Goal: Use online tool/utility: Utilize a website feature to perform a specific function

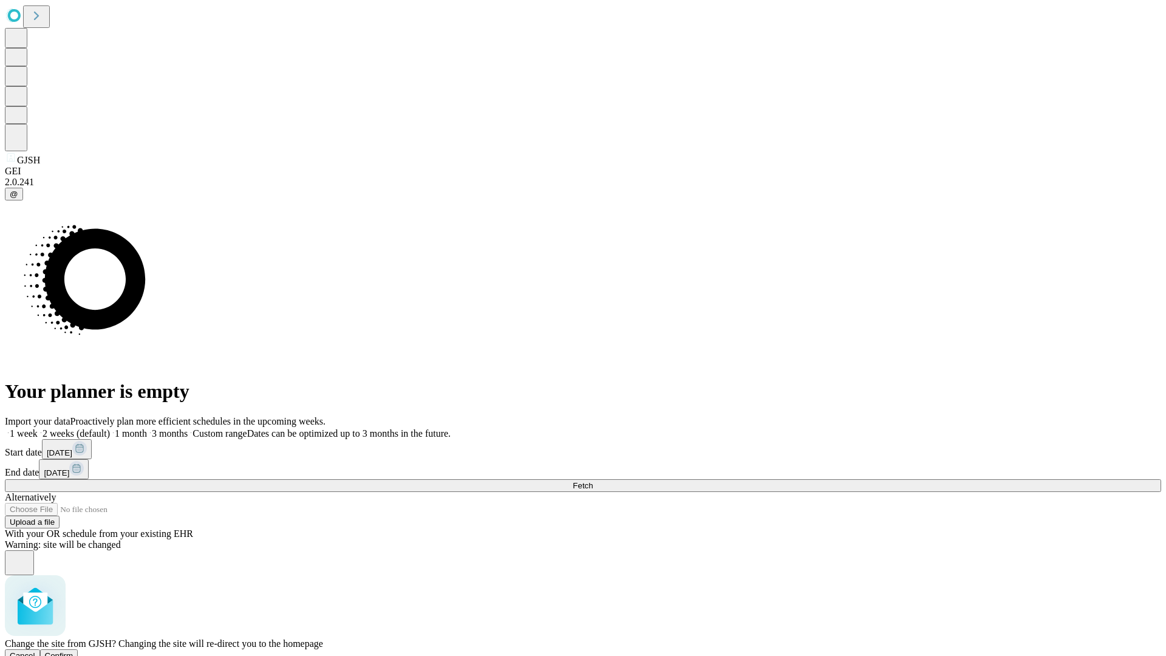
click at [73, 651] on span "Confirm" at bounding box center [59, 655] width 29 height 9
click at [147, 428] on label "1 month" at bounding box center [128, 433] width 37 height 10
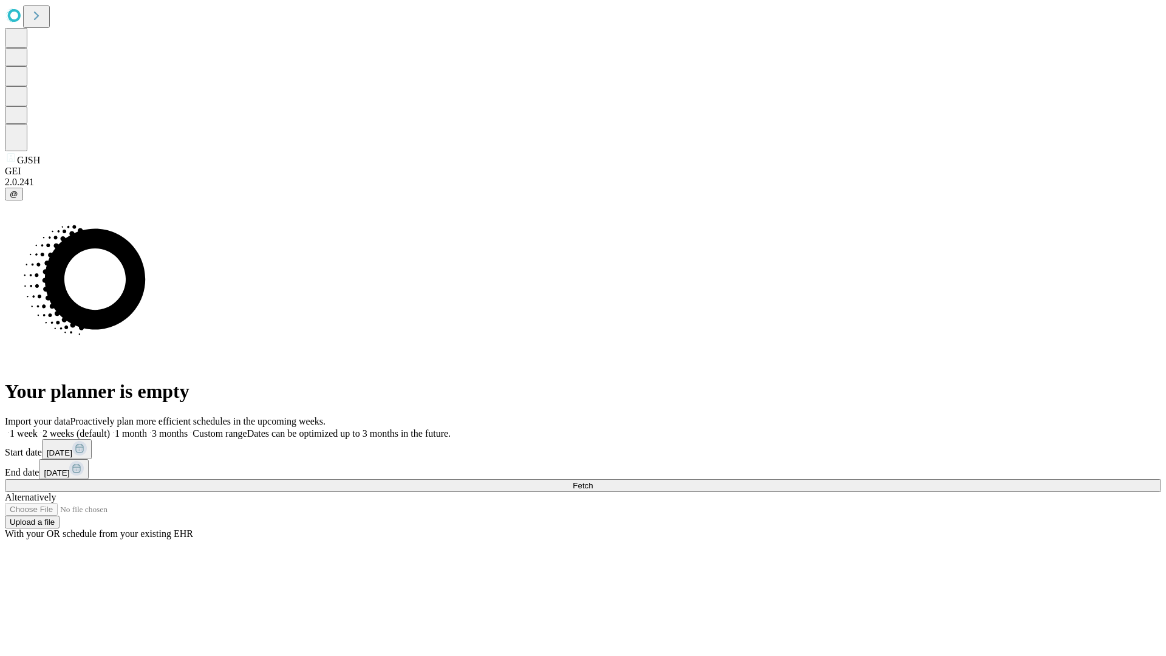
click at [593, 481] on span "Fetch" at bounding box center [583, 485] width 20 height 9
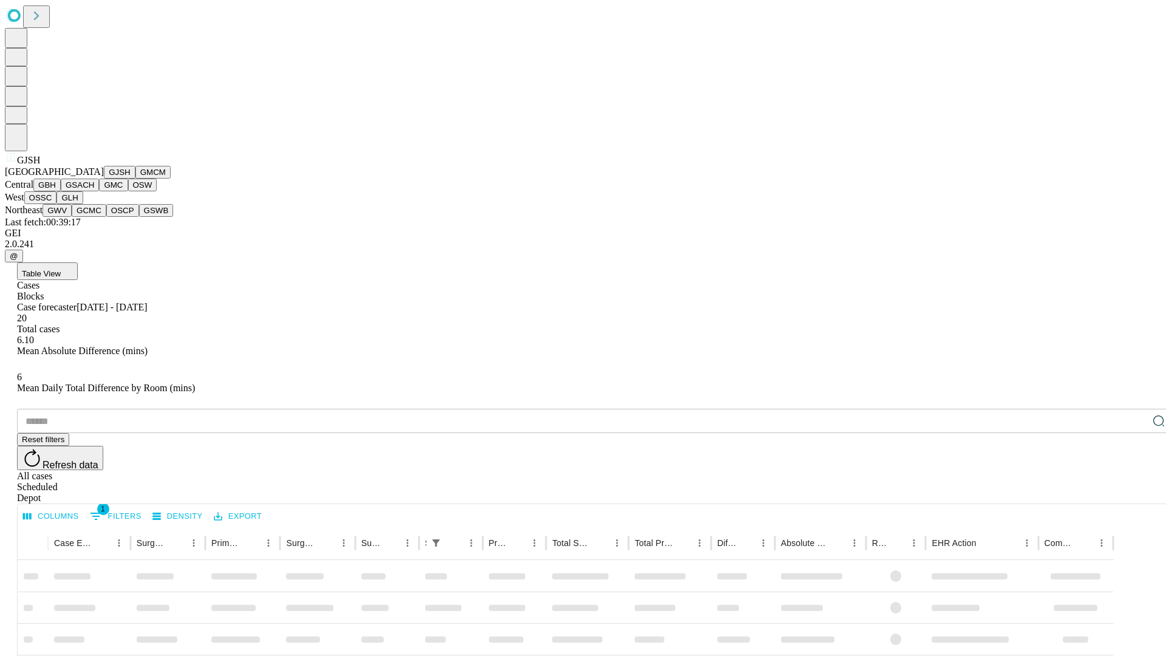
click at [135, 178] on button "GMCM" at bounding box center [152, 172] width 35 height 13
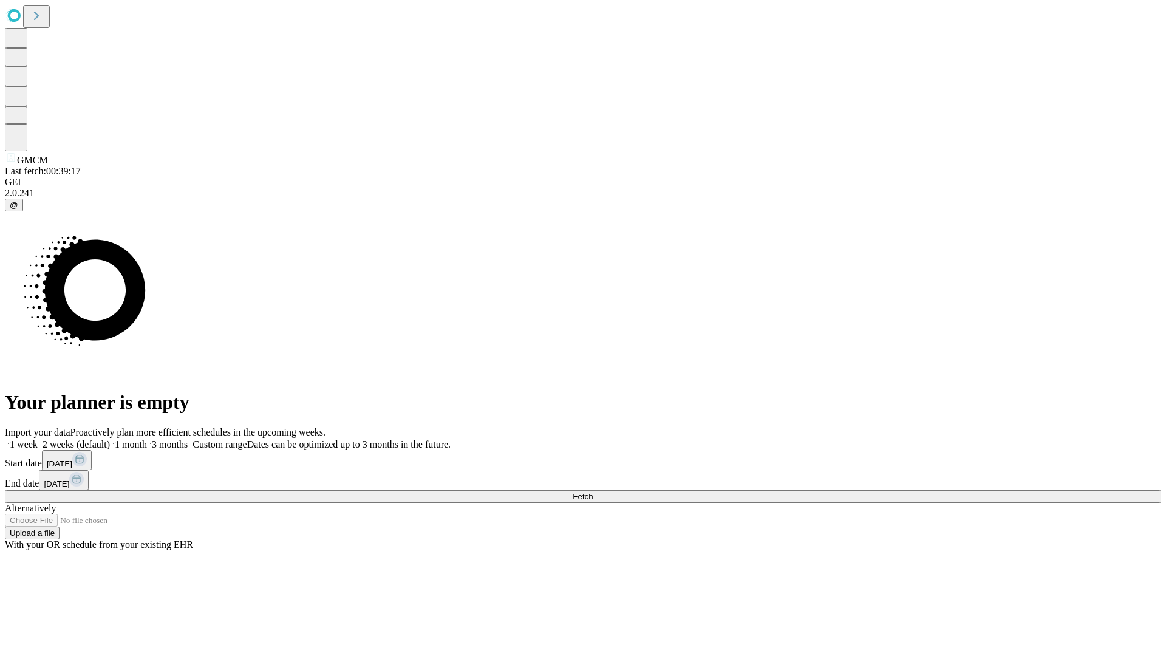
click at [147, 439] on label "1 month" at bounding box center [128, 444] width 37 height 10
click at [593, 492] on span "Fetch" at bounding box center [583, 496] width 20 height 9
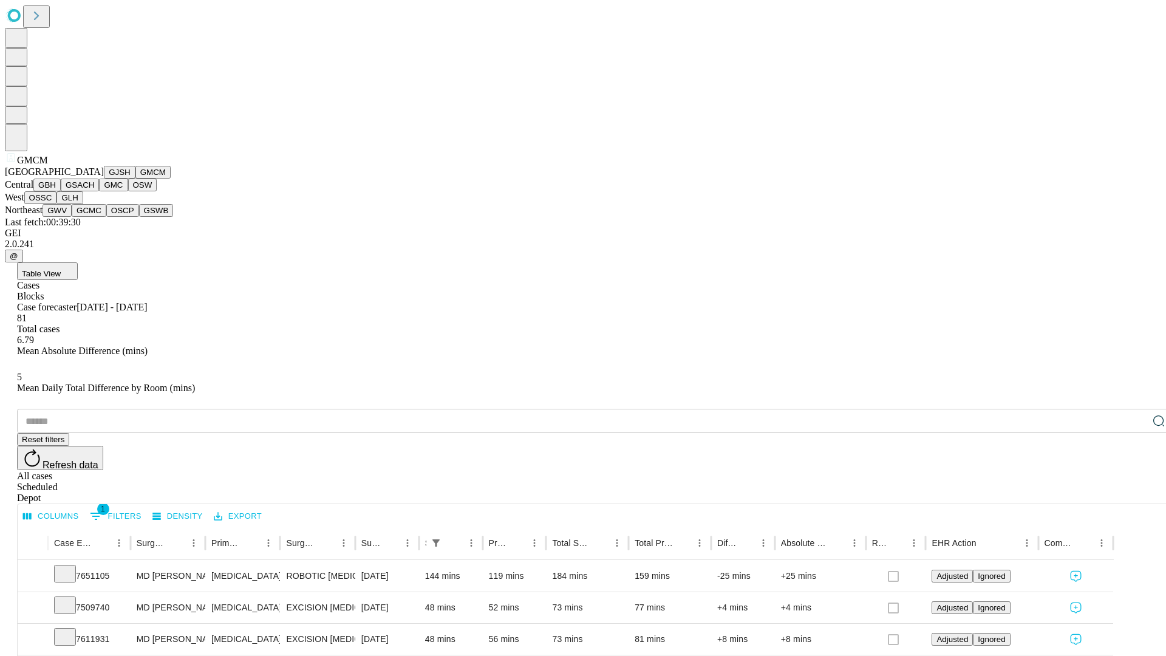
click at [61, 191] on button "GBH" at bounding box center [46, 184] width 27 height 13
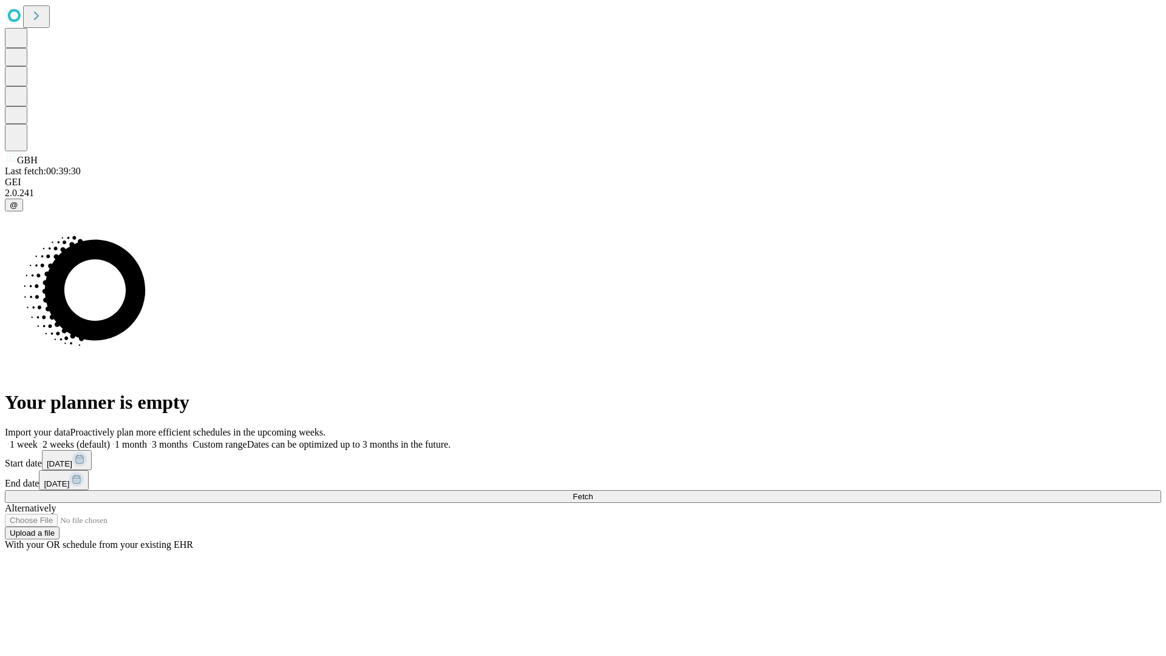
click at [147, 439] on label "1 month" at bounding box center [128, 444] width 37 height 10
click at [593, 492] on span "Fetch" at bounding box center [583, 496] width 20 height 9
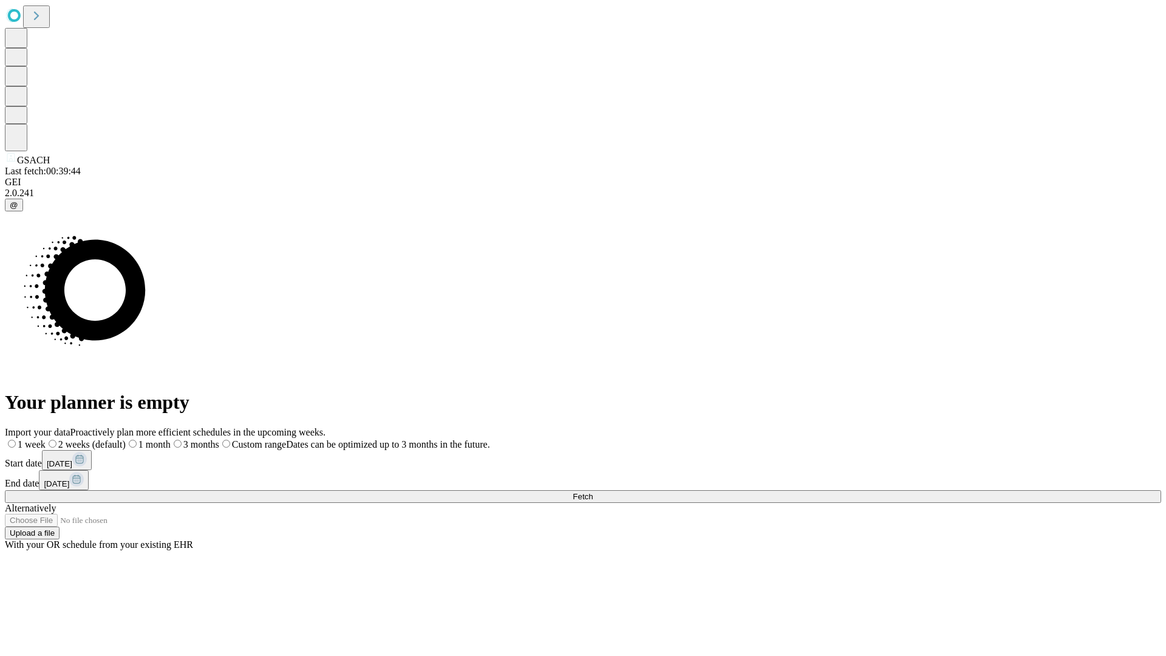
click at [171, 439] on label "1 month" at bounding box center [148, 444] width 45 height 10
click at [593, 492] on span "Fetch" at bounding box center [583, 496] width 20 height 9
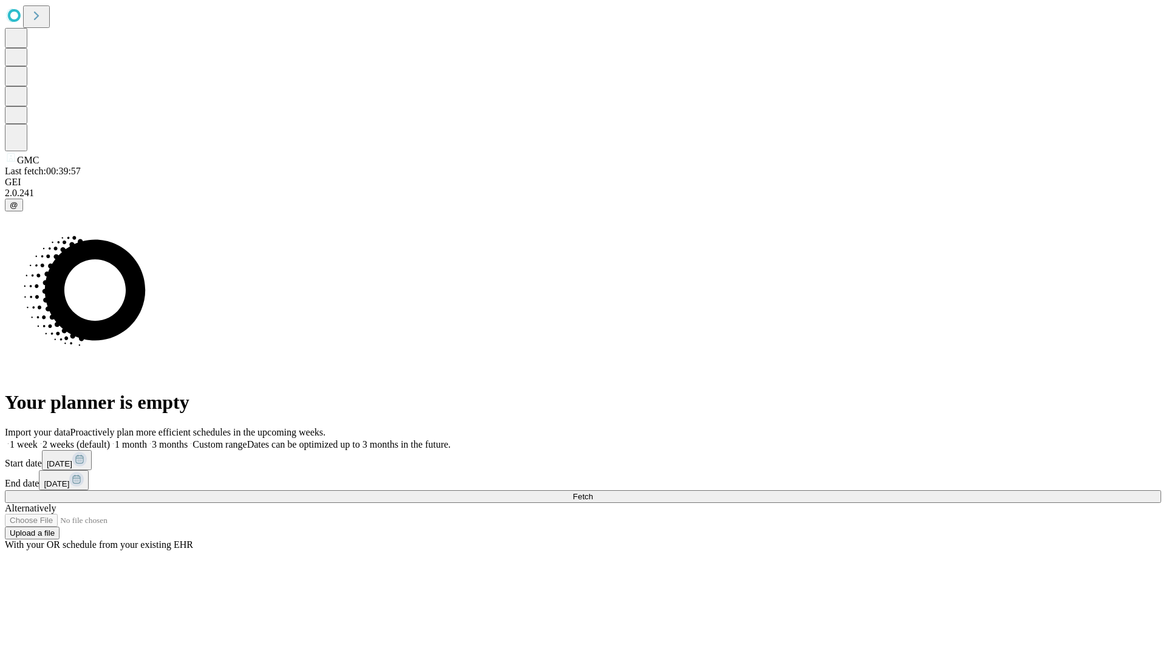
click at [147, 439] on label "1 month" at bounding box center [128, 444] width 37 height 10
click at [593, 492] on span "Fetch" at bounding box center [583, 496] width 20 height 9
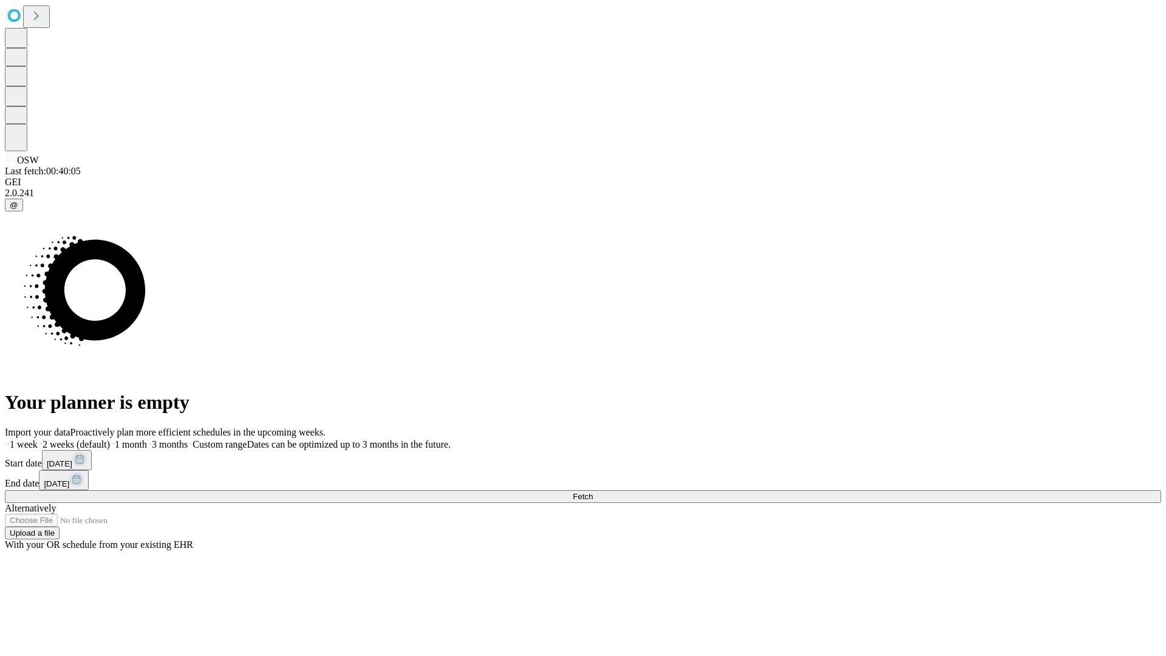
click at [147, 439] on label "1 month" at bounding box center [128, 444] width 37 height 10
click at [593, 492] on span "Fetch" at bounding box center [583, 496] width 20 height 9
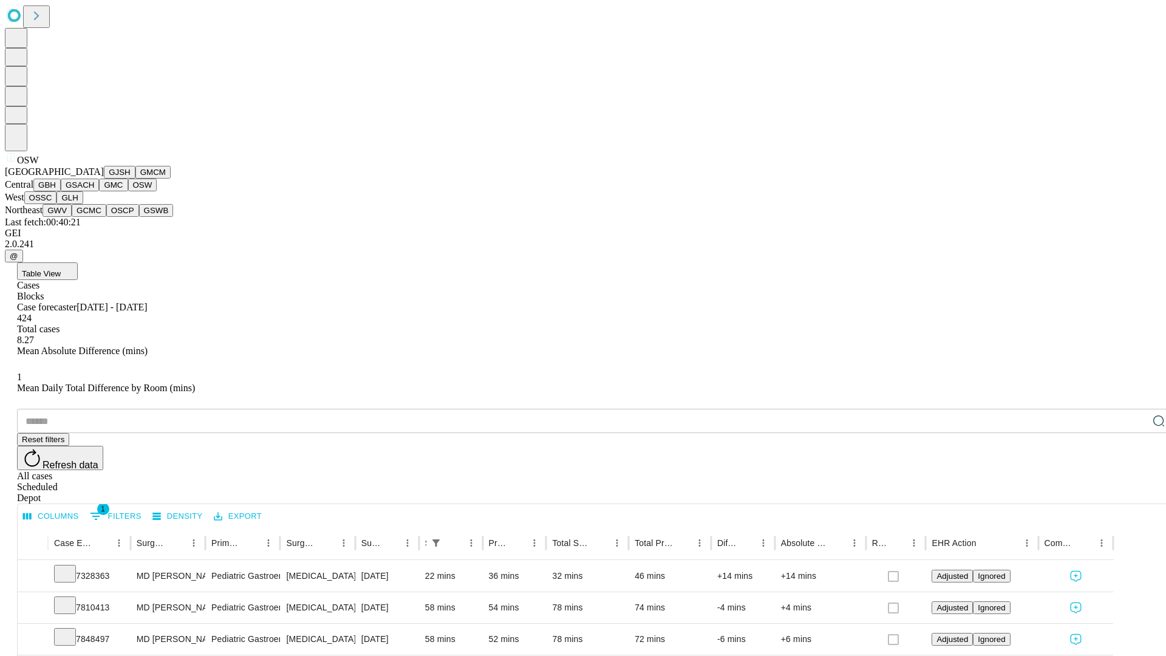
click at [57, 204] on button "OSSC" at bounding box center [40, 197] width 33 height 13
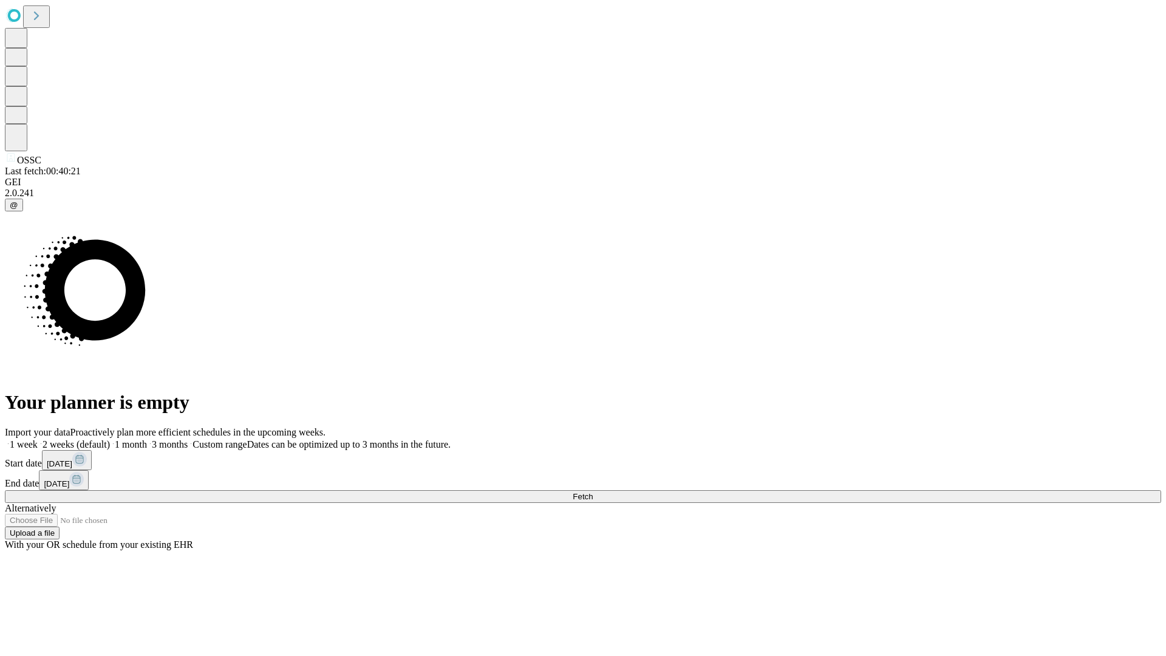
click at [147, 439] on label "1 month" at bounding box center [128, 444] width 37 height 10
click at [593, 492] on span "Fetch" at bounding box center [583, 496] width 20 height 9
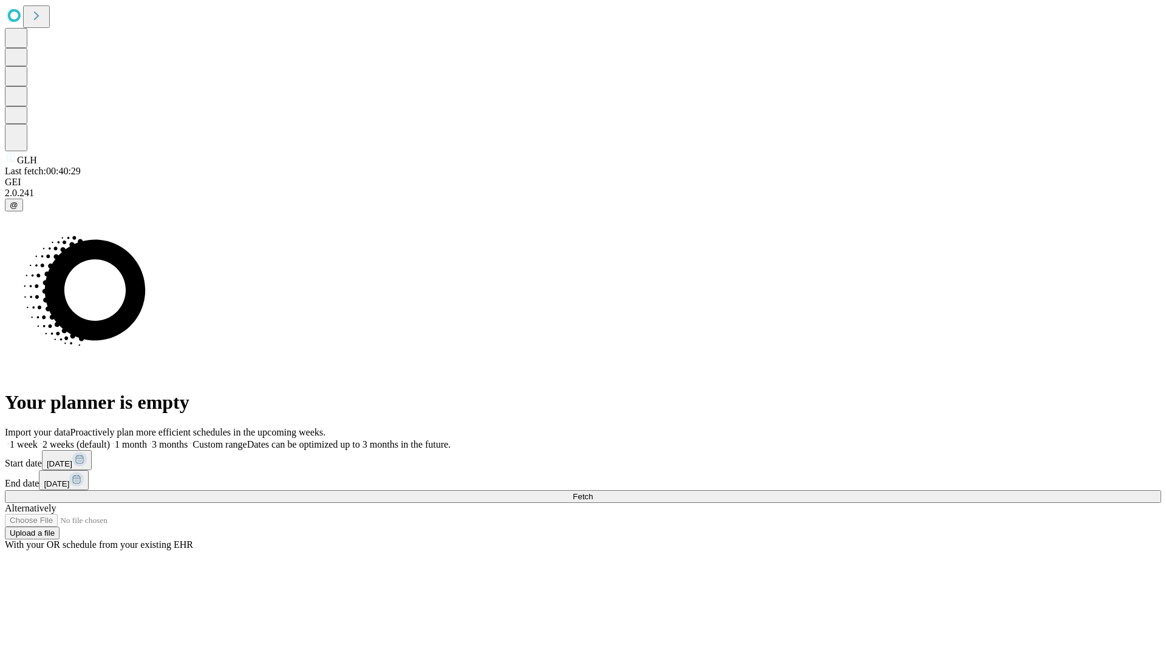
click at [147, 439] on label "1 month" at bounding box center [128, 444] width 37 height 10
click at [593, 492] on span "Fetch" at bounding box center [583, 496] width 20 height 9
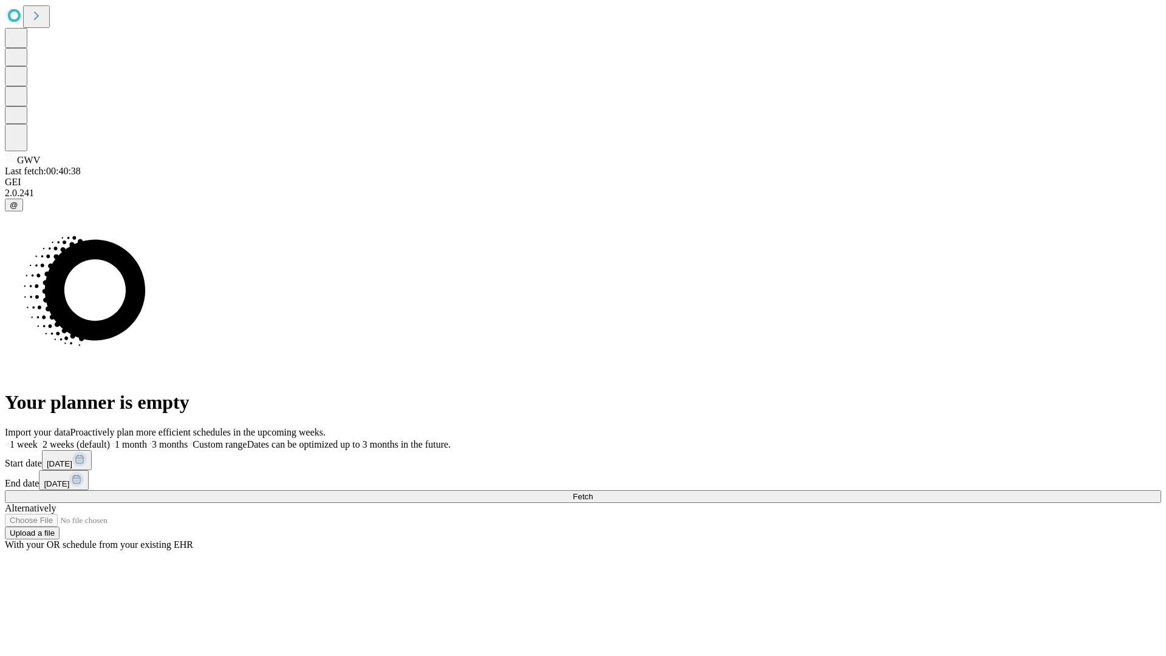
click at [147, 439] on label "1 month" at bounding box center [128, 444] width 37 height 10
click at [593, 492] on span "Fetch" at bounding box center [583, 496] width 20 height 9
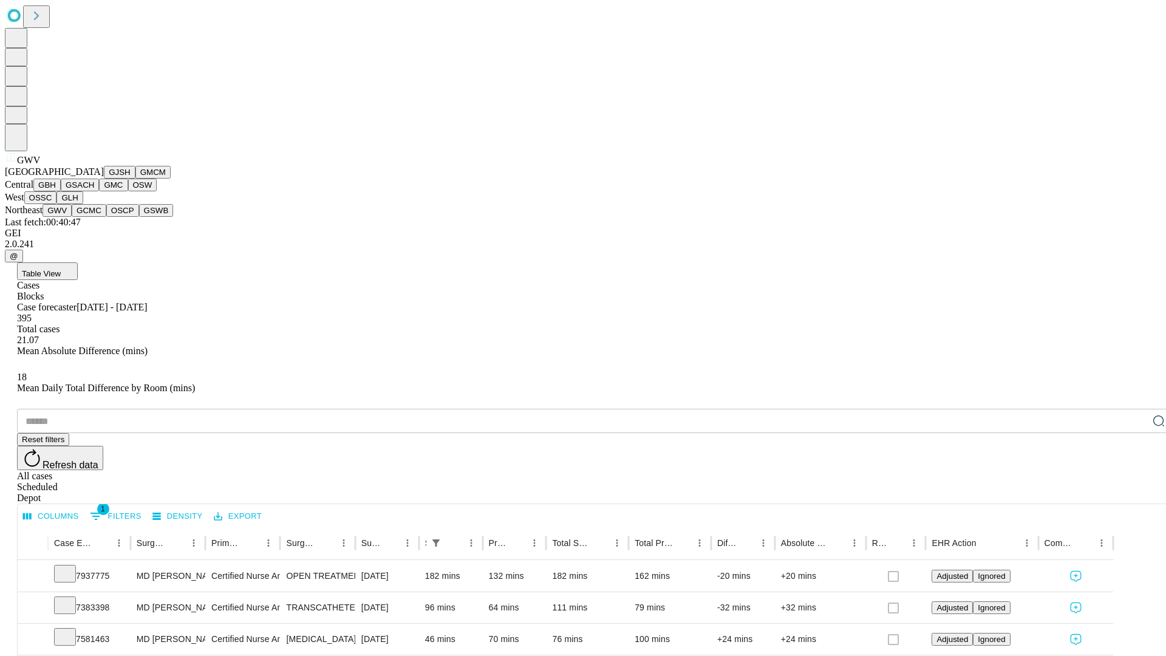
click at [94, 217] on button "GCMC" at bounding box center [89, 210] width 35 height 13
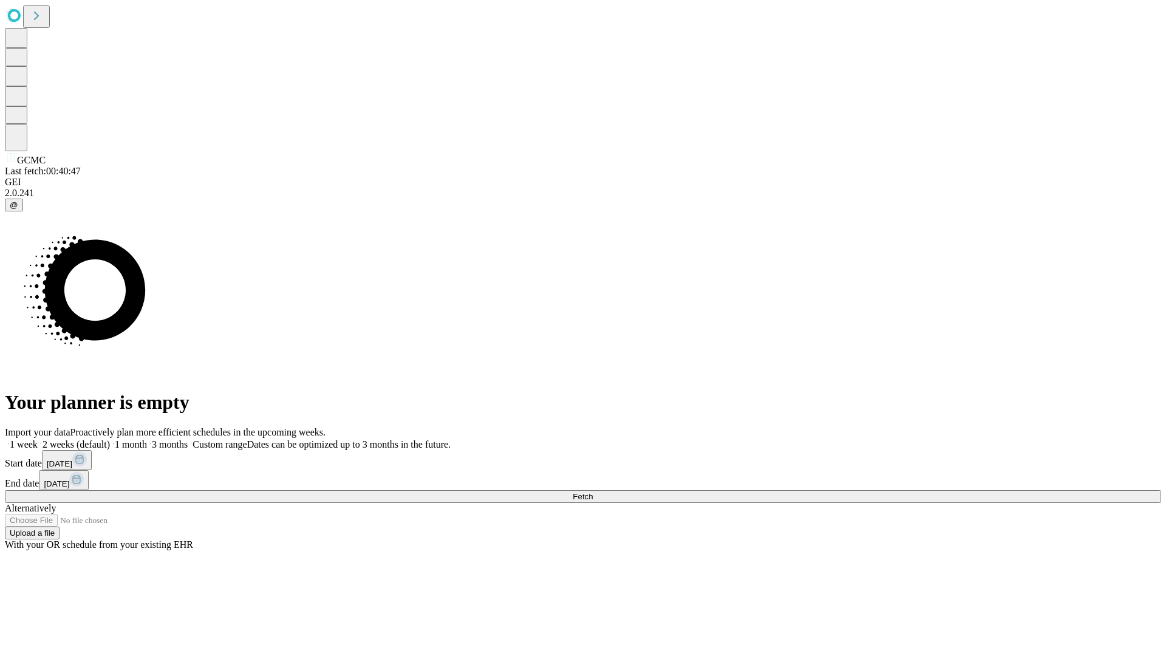
click at [147, 439] on label "1 month" at bounding box center [128, 444] width 37 height 10
click at [593, 492] on span "Fetch" at bounding box center [583, 496] width 20 height 9
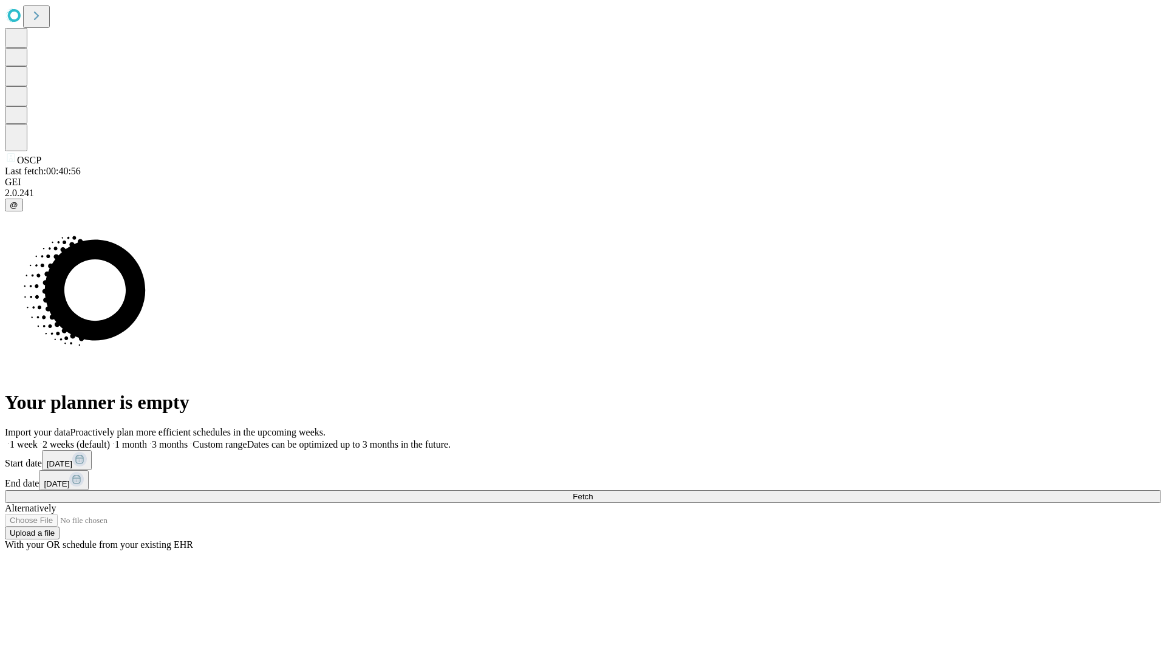
click at [147, 439] on label "1 month" at bounding box center [128, 444] width 37 height 10
click at [593, 492] on span "Fetch" at bounding box center [583, 496] width 20 height 9
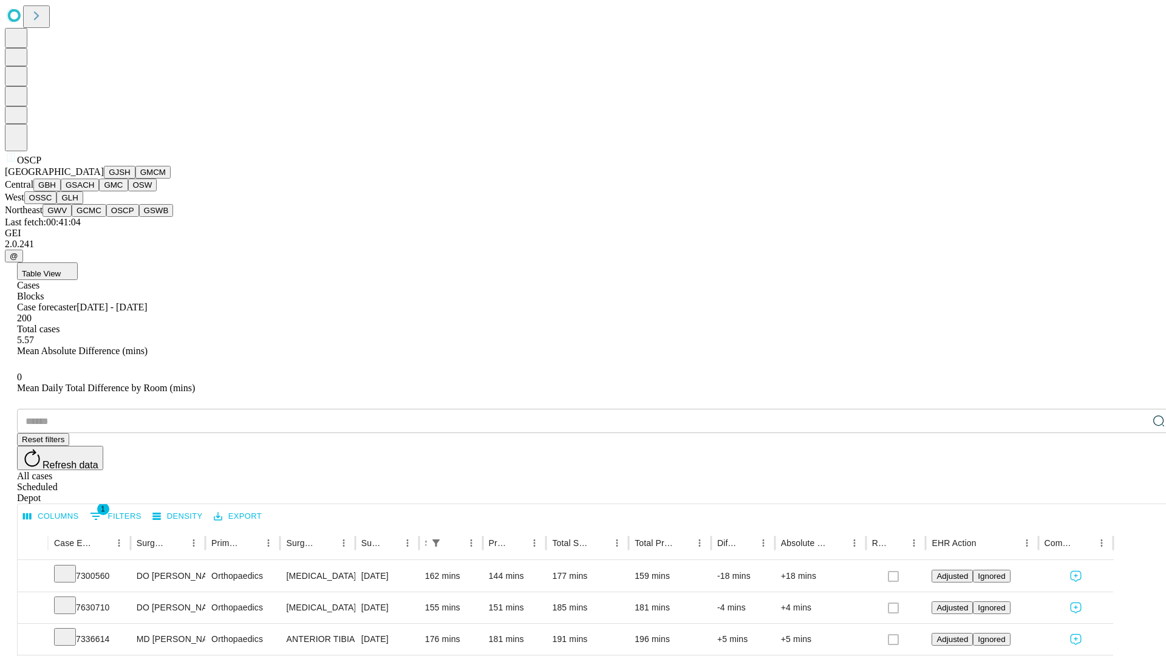
click at [139, 217] on button "GSWB" at bounding box center [156, 210] width 35 height 13
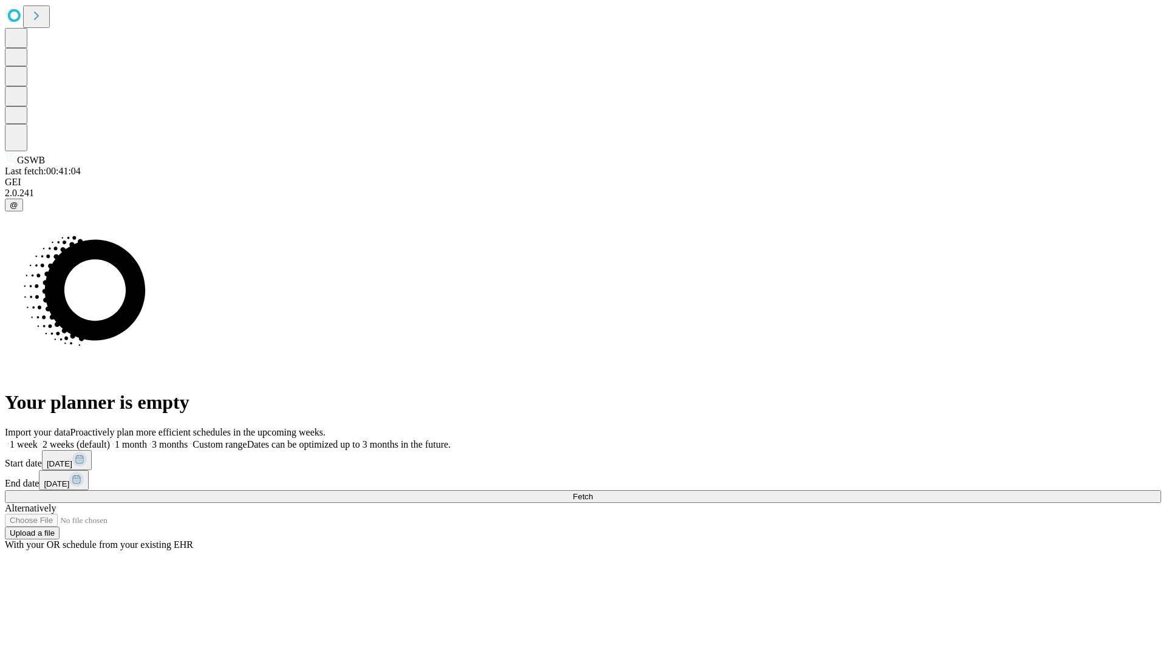
click at [147, 439] on label "1 month" at bounding box center [128, 444] width 37 height 10
click at [593, 492] on span "Fetch" at bounding box center [583, 496] width 20 height 9
